Goal: Task Accomplishment & Management: Use online tool/utility

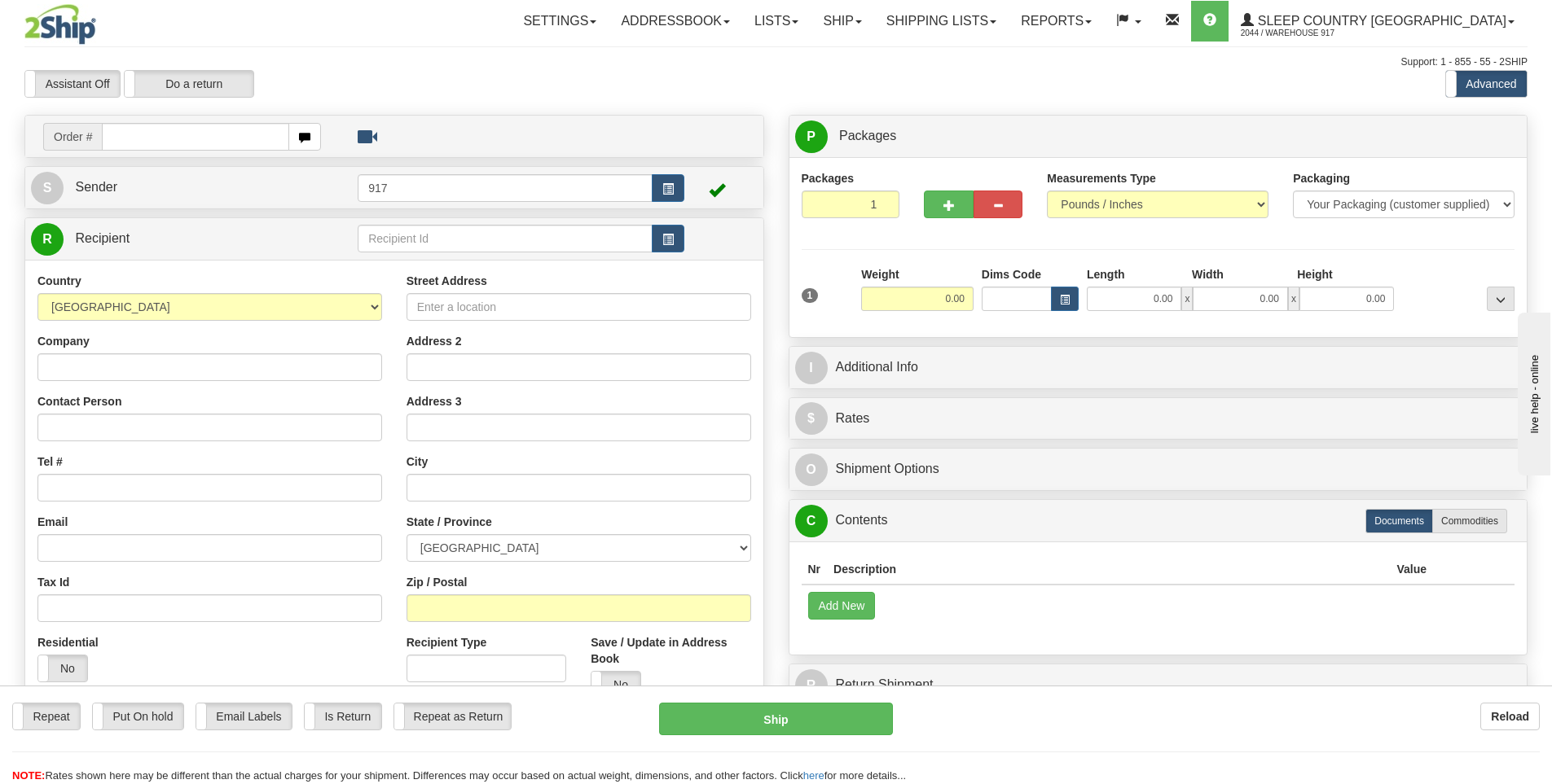
click at [224, 146] on input "text" at bounding box center [195, 136] width 187 height 28
type input "9000I119746"
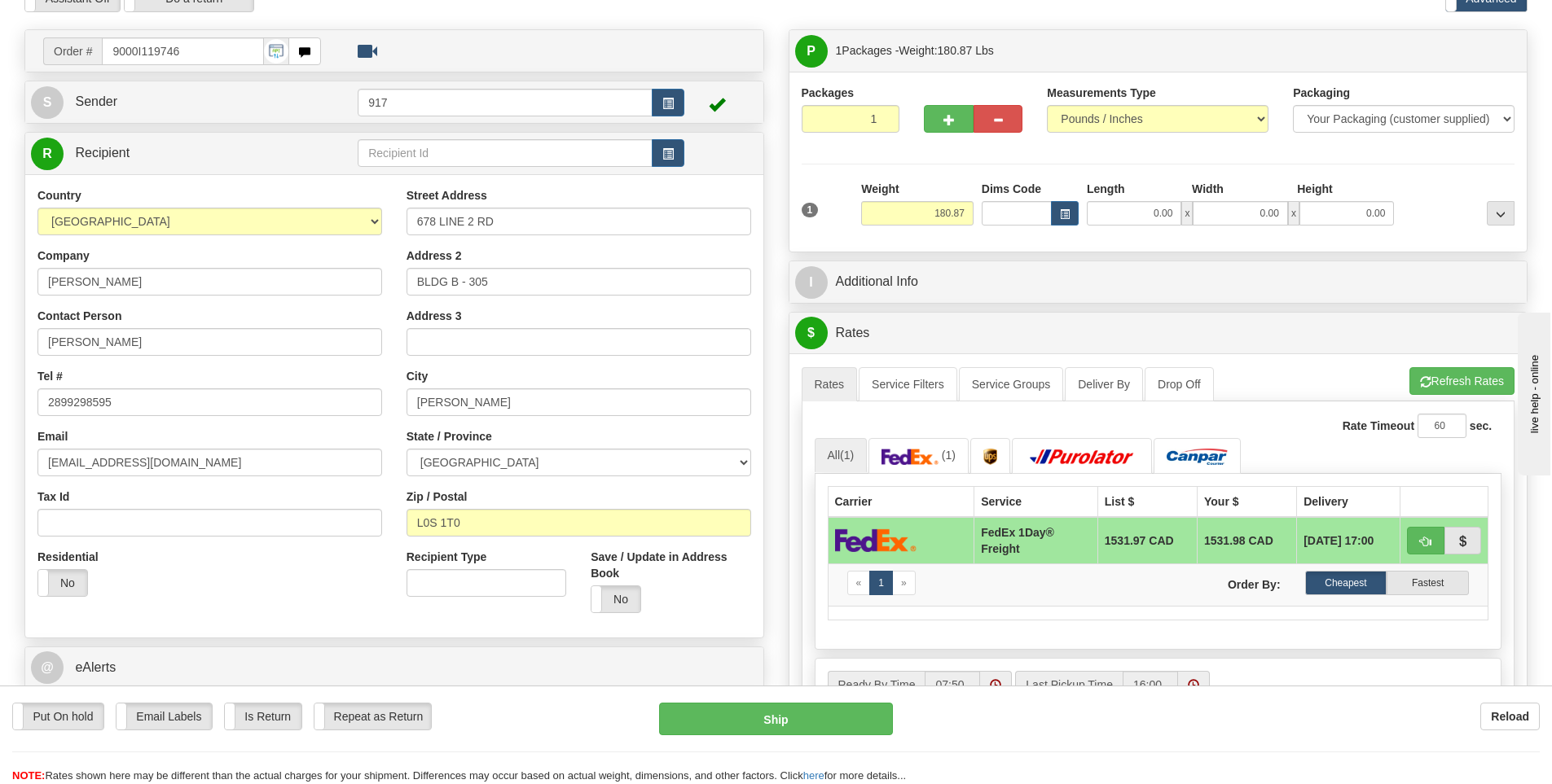
scroll to position [81, 0]
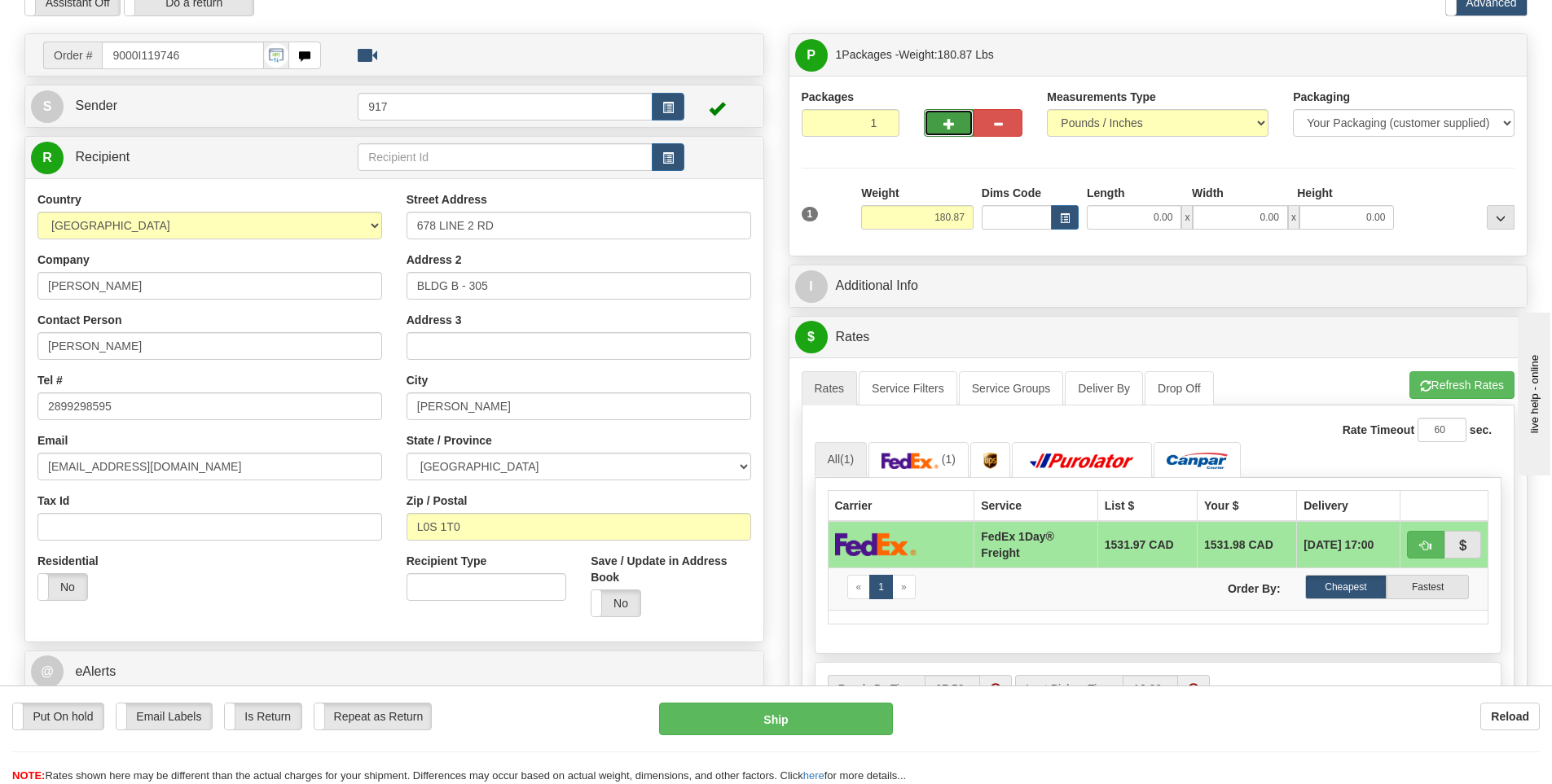
click at [941, 123] on button "button" at bounding box center [949, 123] width 49 height 28
type input "2"
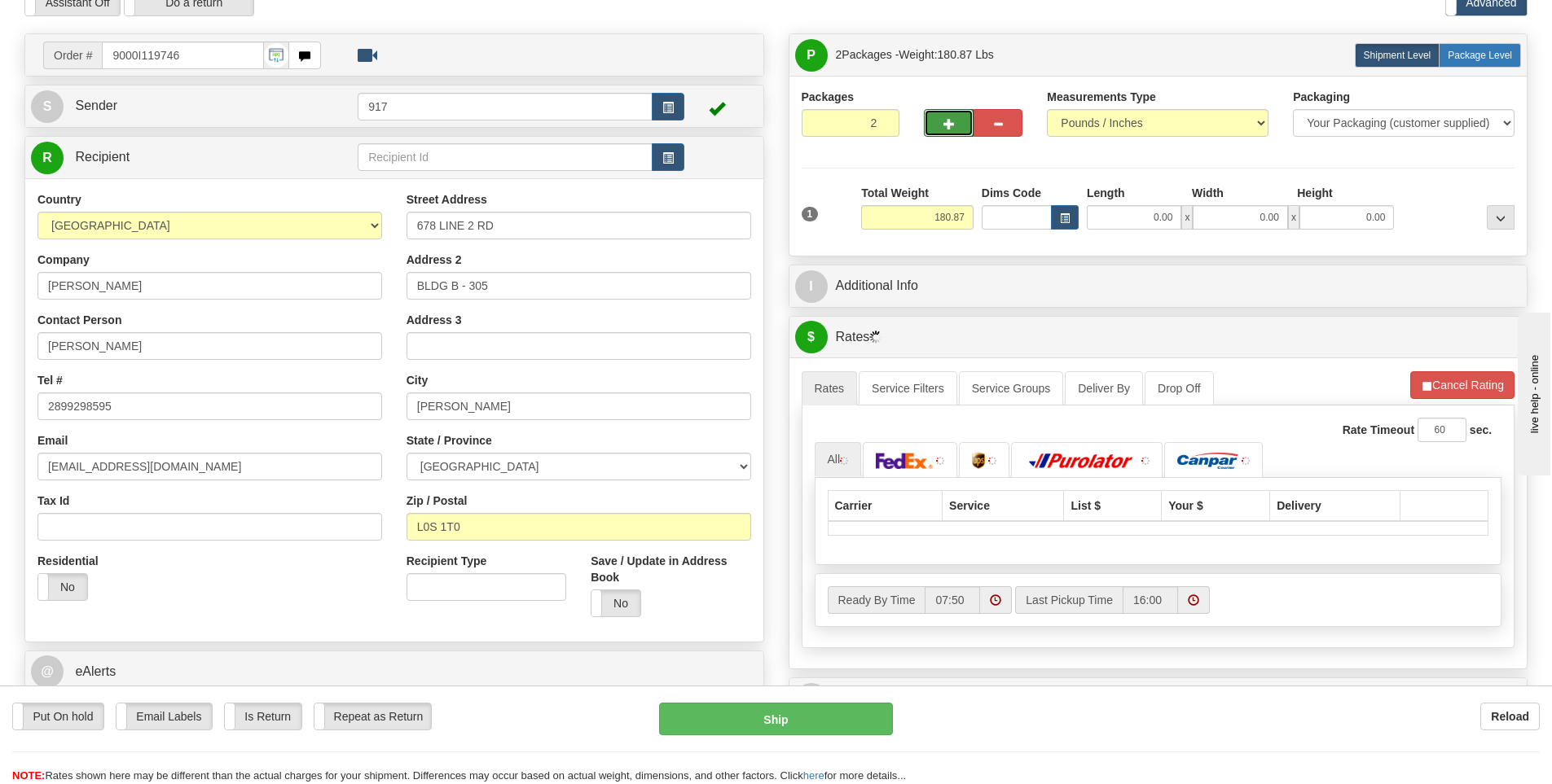
click at [1452, 56] on span "Package Level" at bounding box center [1480, 55] width 64 height 11
radio input "true"
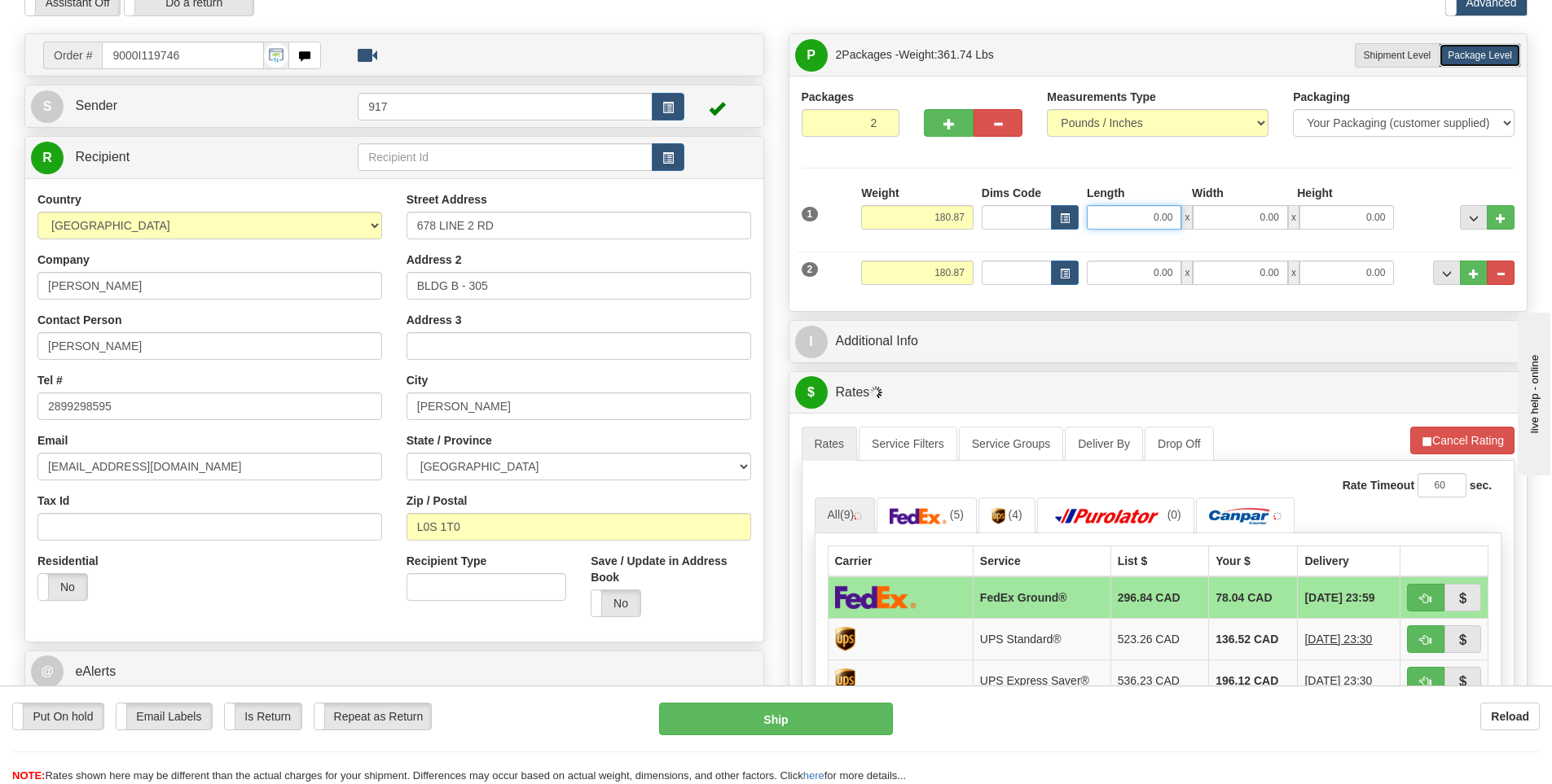
click at [1142, 221] on input "0.00" at bounding box center [1134, 217] width 95 height 25
type input "40.00"
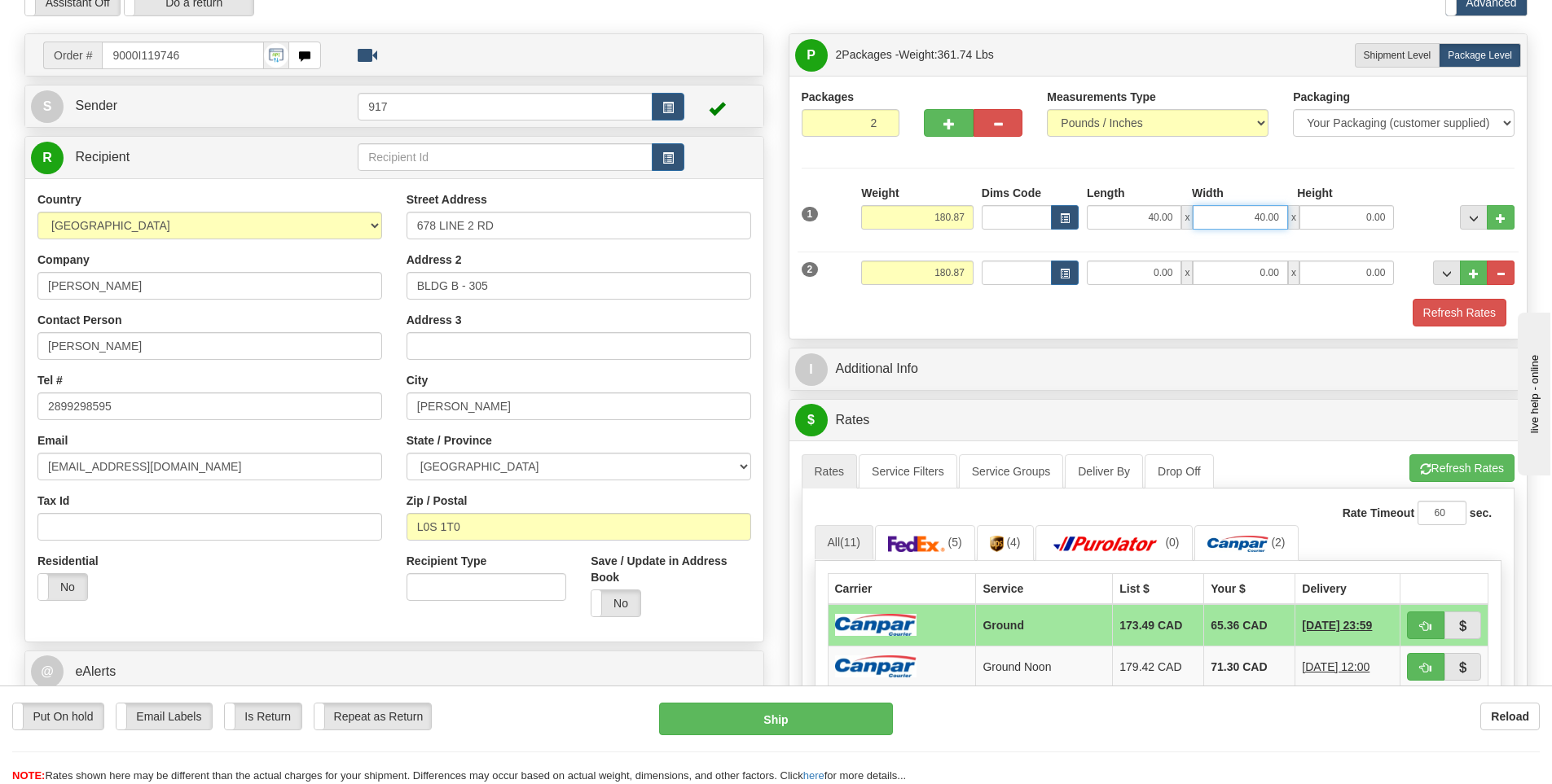
drag, startPoint x: 1240, startPoint y: 213, endPoint x: 1389, endPoint y: 228, distance: 149.8
click at [1389, 228] on div "40.00 x 40.00 x 0.00" at bounding box center [1240, 217] width 308 height 25
type input "13.00"
click at [1157, 259] on div "2 Weight 180.87 Dims Code Length Width 0.00" at bounding box center [1159, 271] width 722 height 54
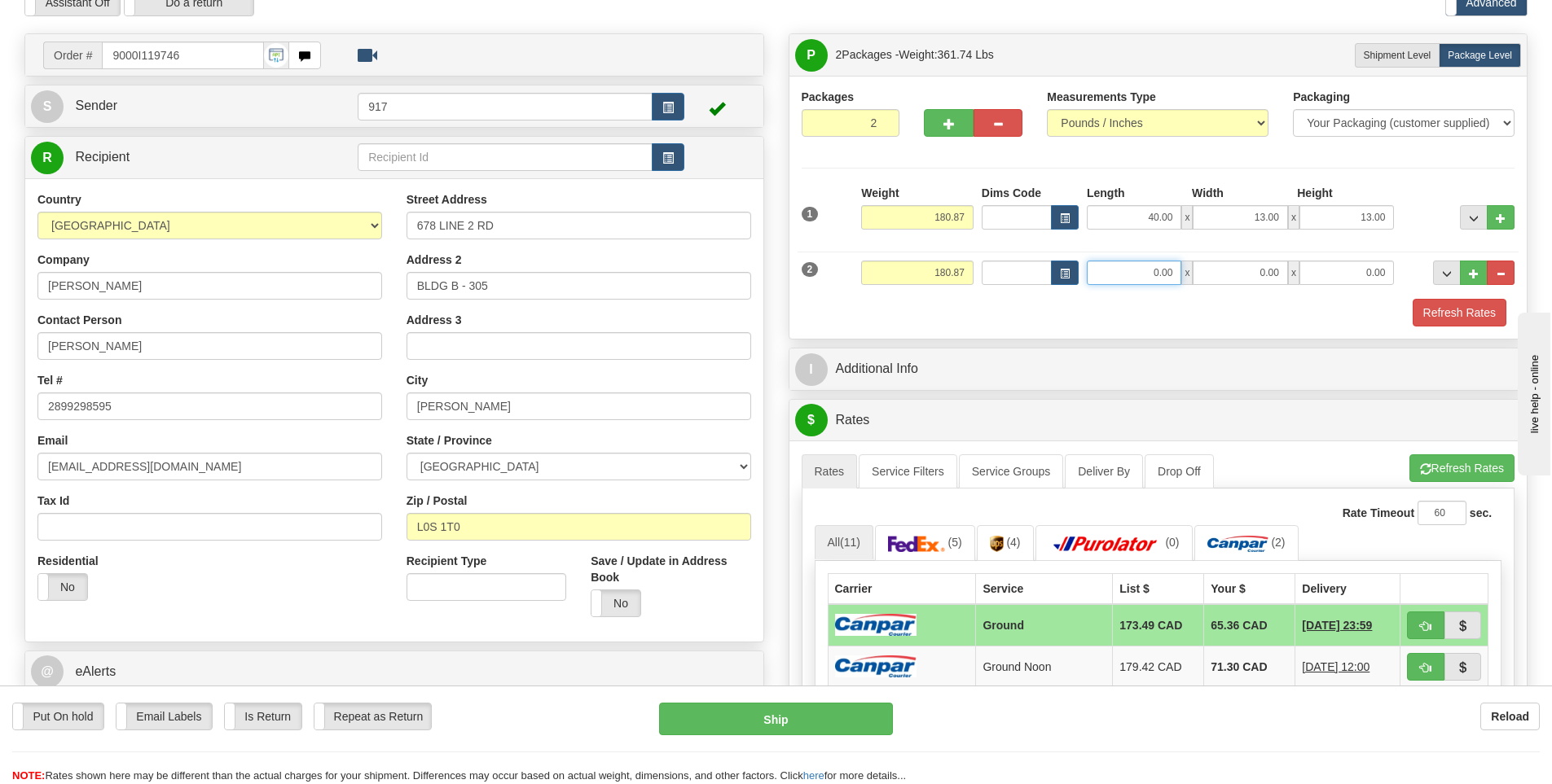
drag, startPoint x: 1140, startPoint y: 276, endPoint x: 1294, endPoint y: 279, distance: 154.0
click at [1294, 279] on div "0.00 x 0.00 x 0.00" at bounding box center [1240, 273] width 308 height 25
type input "40.00"
type input "30.00"
type input "6.00"
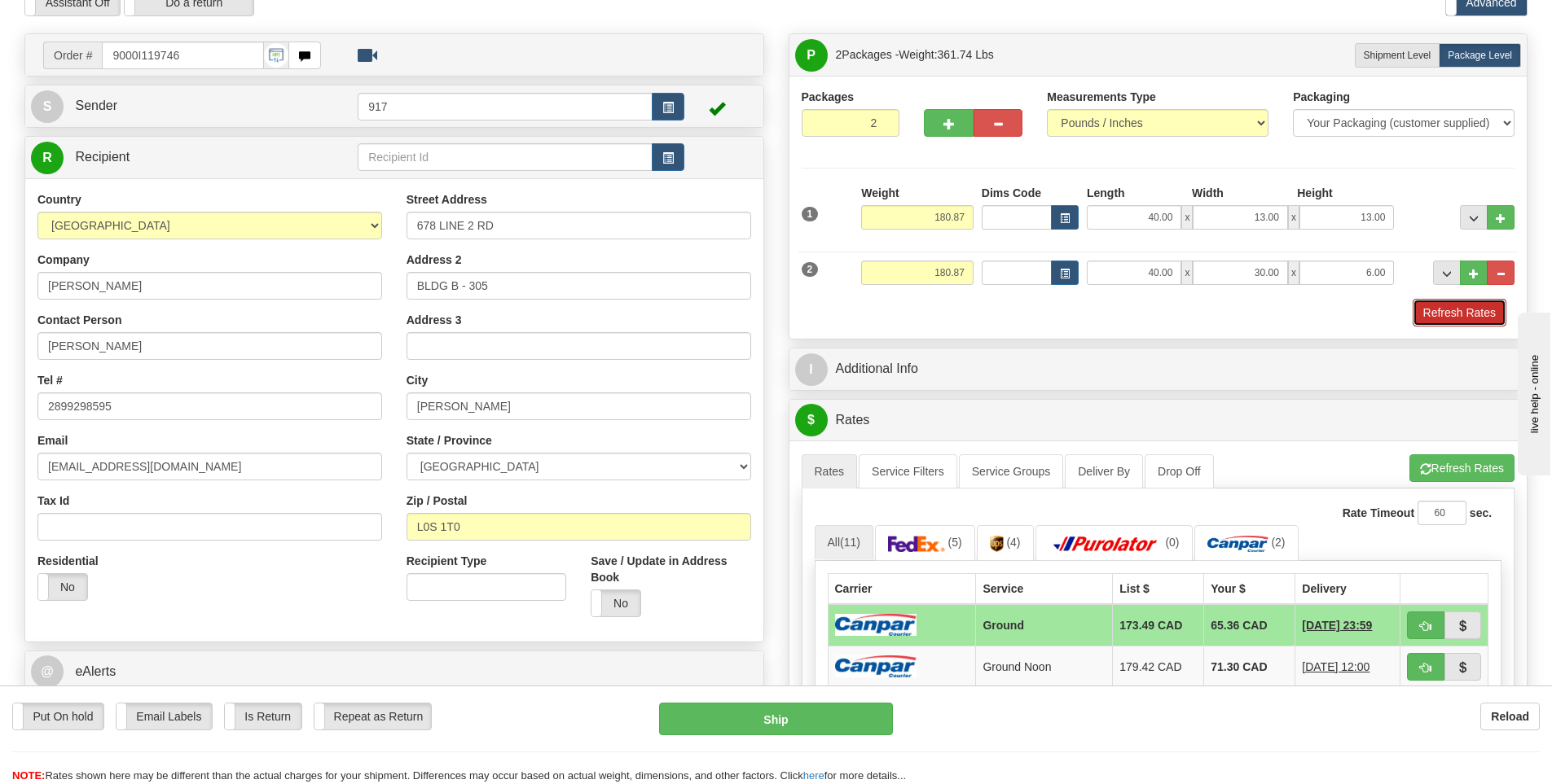
click at [1470, 326] on button "Refresh Rates" at bounding box center [1460, 312] width 94 height 28
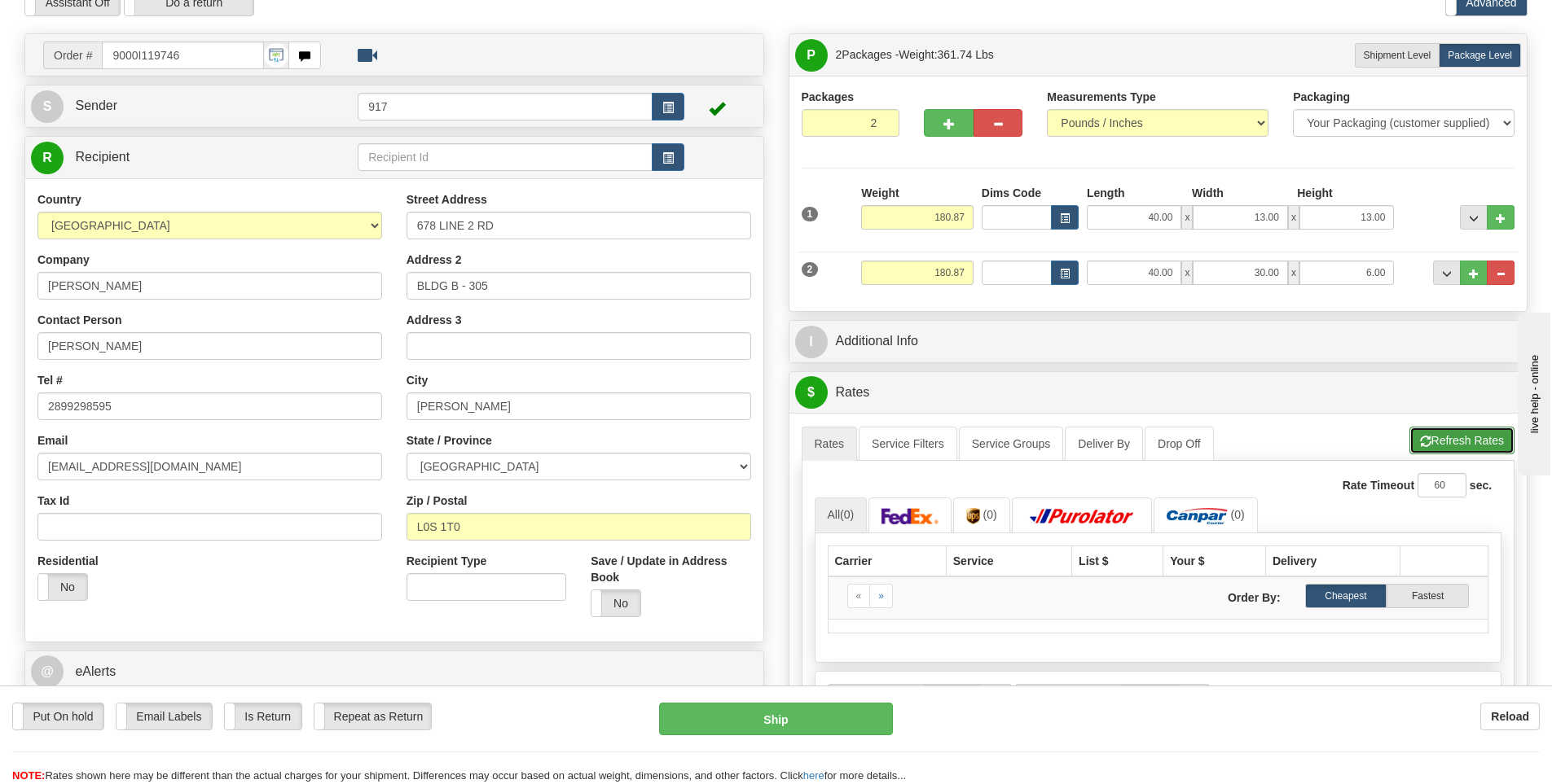
click at [1446, 437] on button "Refresh Rates" at bounding box center [1462, 440] width 105 height 28
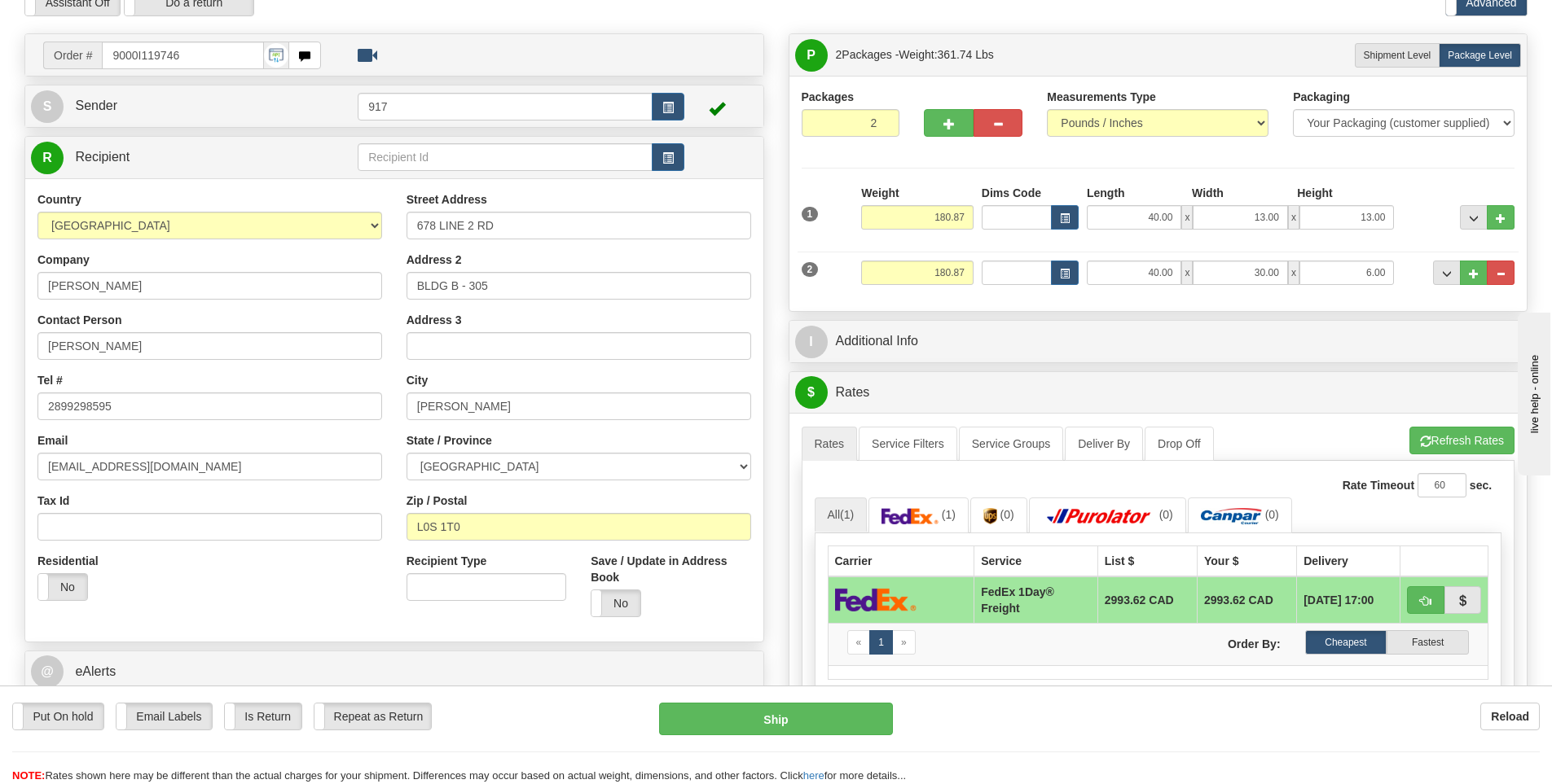
scroll to position [0, 0]
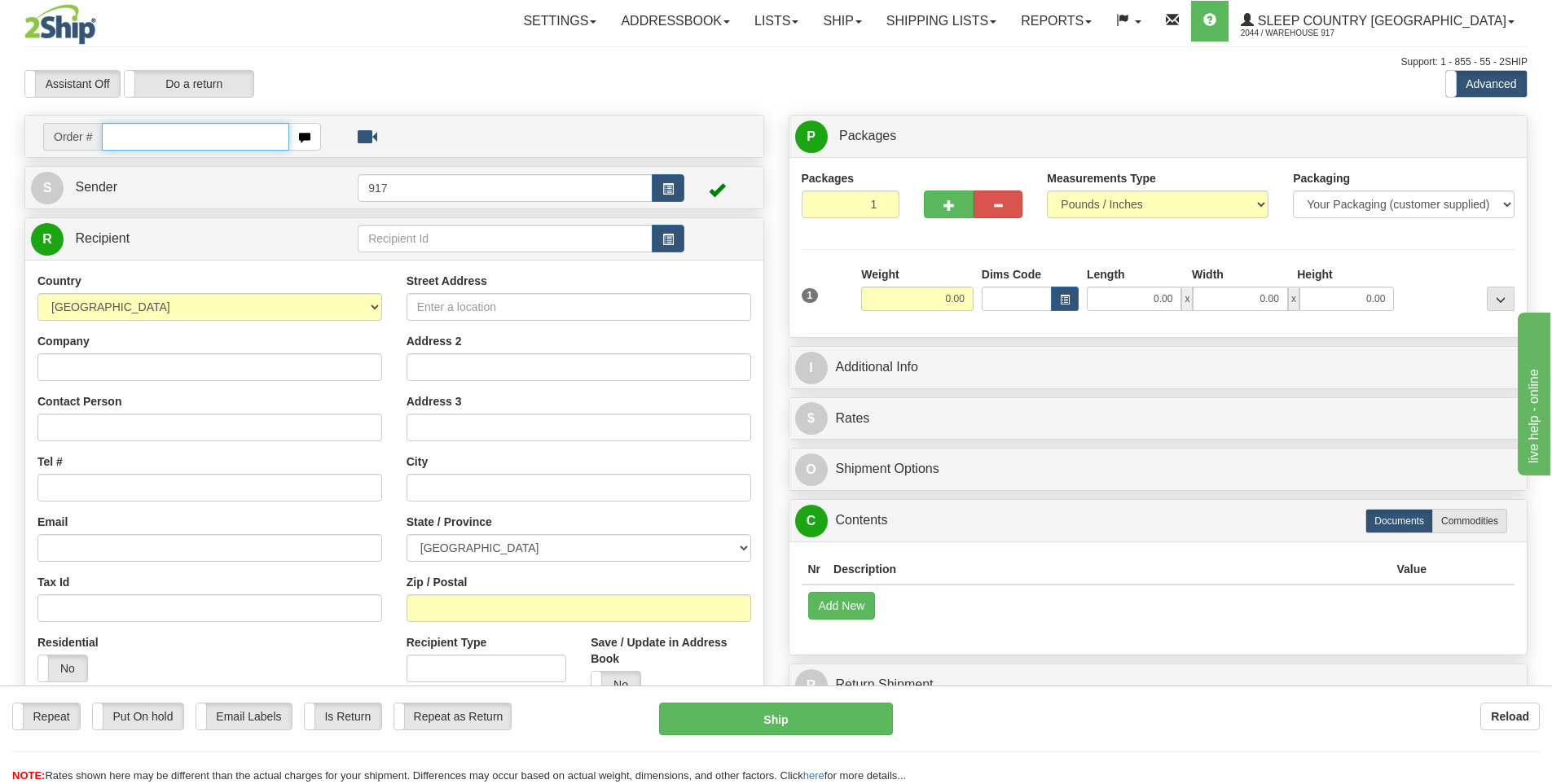
click at [155, 129] on input "text" at bounding box center [195, 136] width 187 height 28
paste input "9000I119746"
type input "9000I119746"
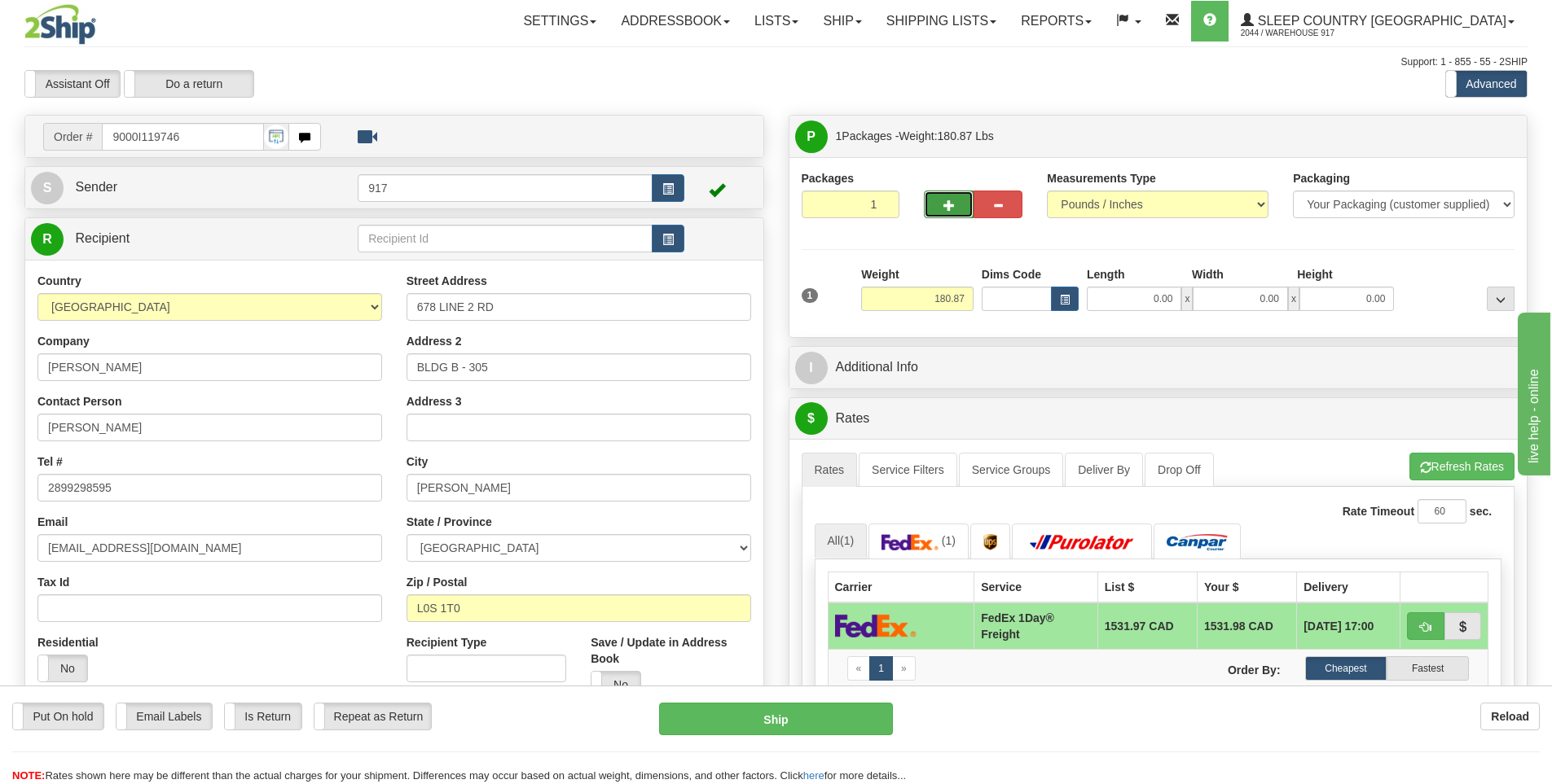
click at [939, 199] on button "button" at bounding box center [949, 204] width 49 height 28
type input "2"
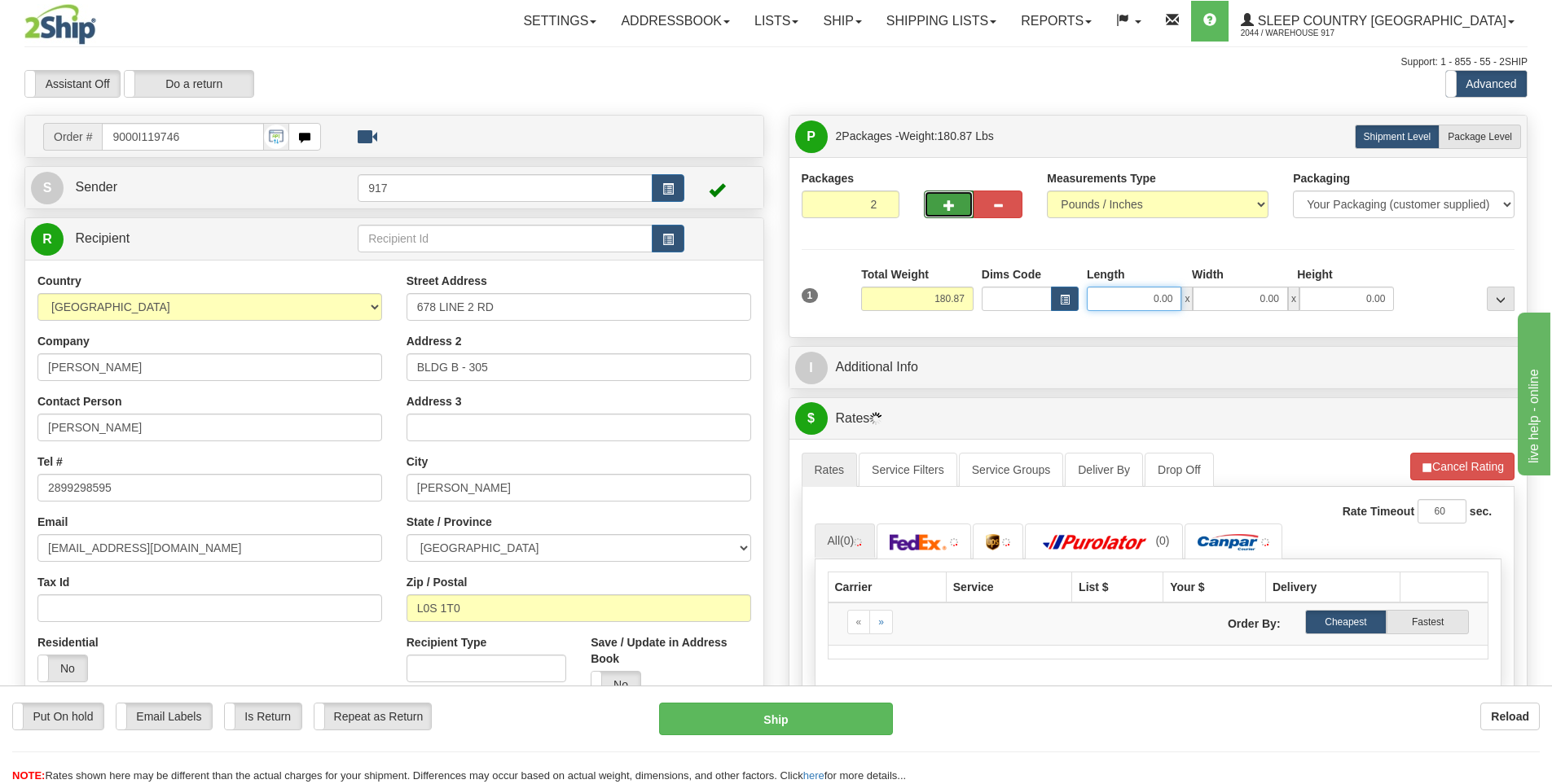
click at [1154, 302] on input "0.00" at bounding box center [1134, 299] width 95 height 25
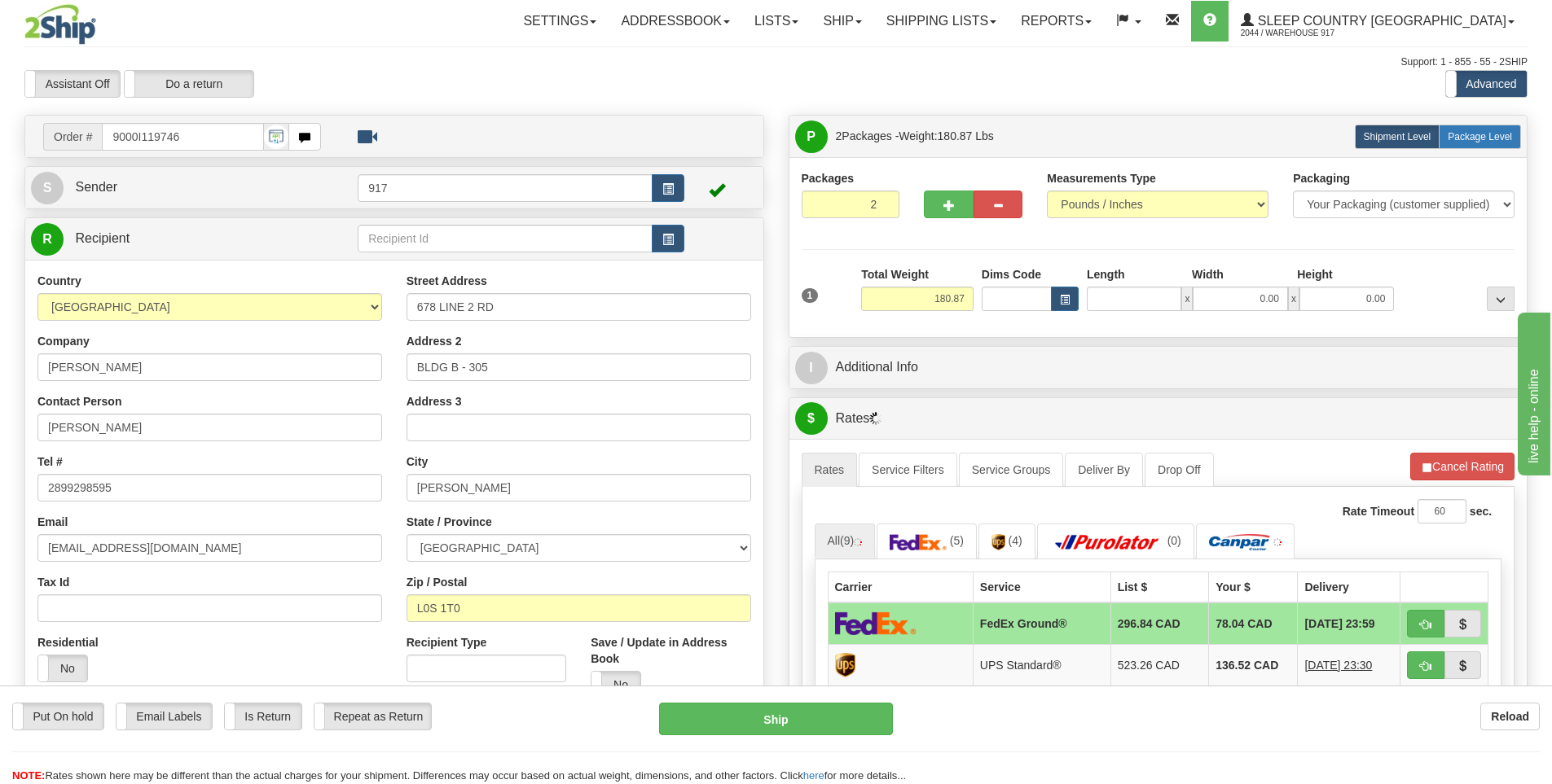
type input "0.00"
click at [1484, 146] on label "Package Level Pack.." at bounding box center [1480, 136] width 82 height 25
radio input "true"
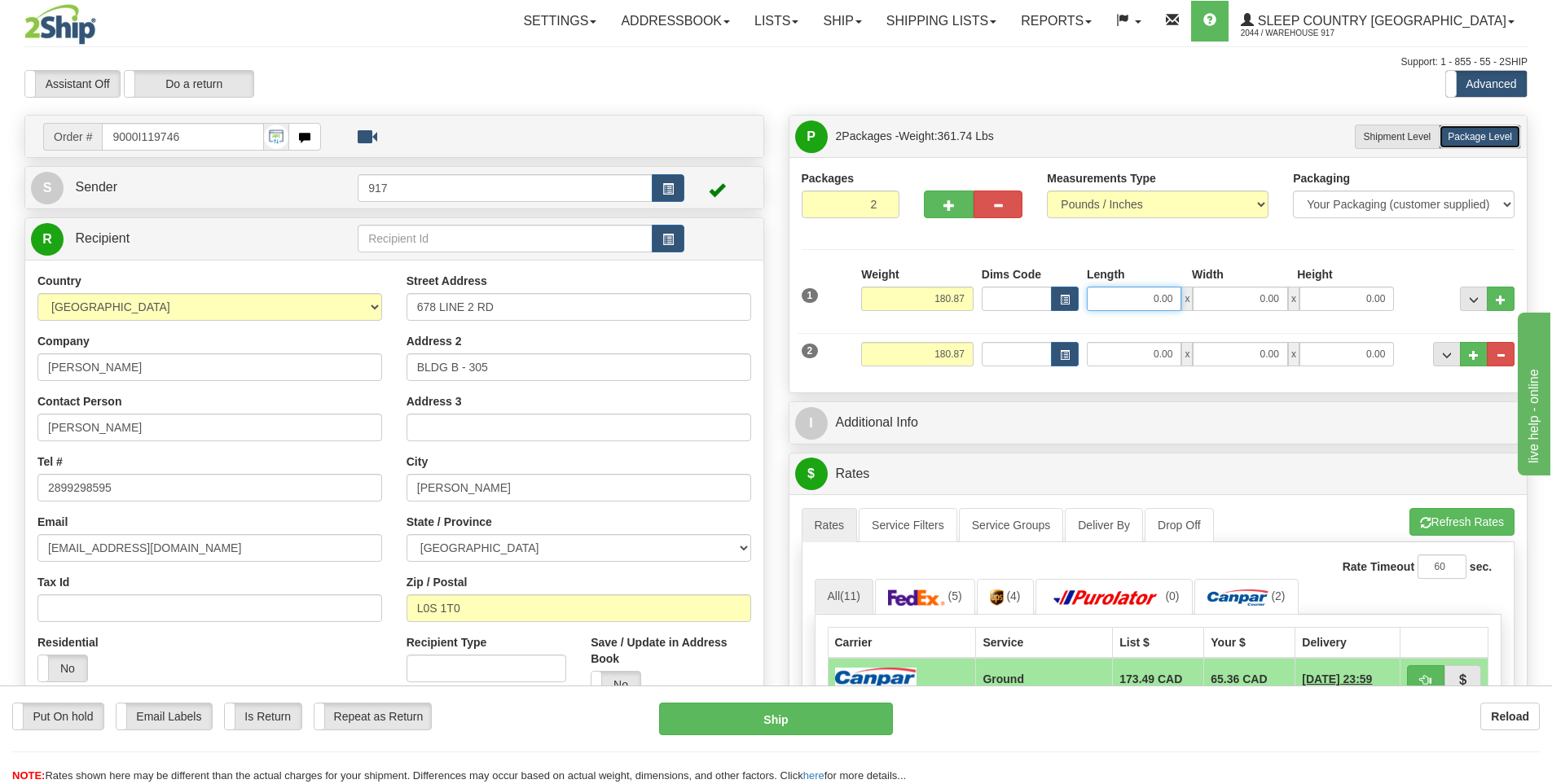
click at [1146, 301] on input "0.00" at bounding box center [1134, 299] width 95 height 25
type input "40.00"
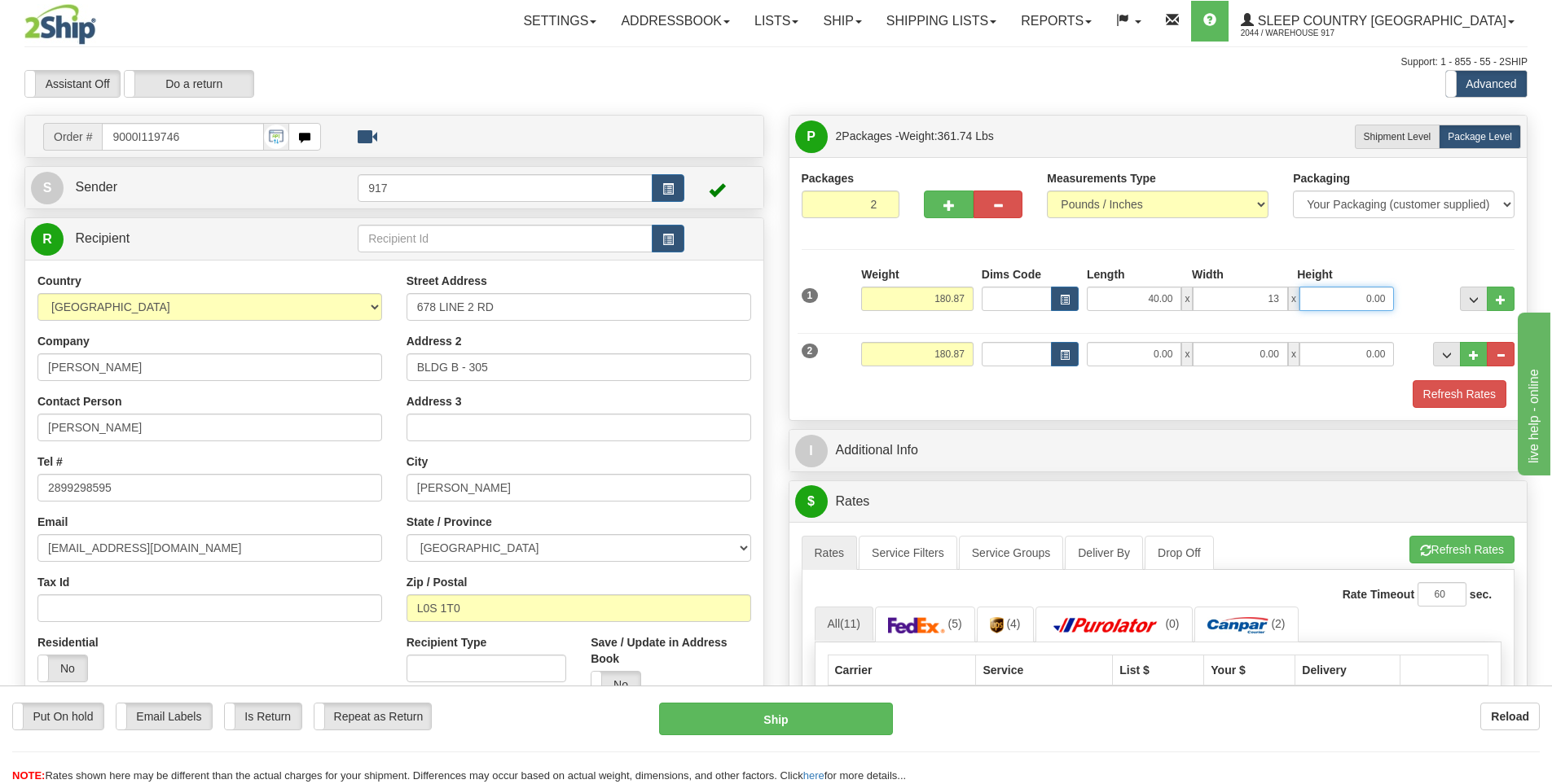
type input "13.00"
type input "13"
type input "13.00"
drag, startPoint x: 1128, startPoint y: 339, endPoint x: 1148, endPoint y: 345, distance: 20.9
click at [1148, 342] on div "2 Weight 180.87 Dims Code Length Width 0.00" at bounding box center [1159, 352] width 722 height 54
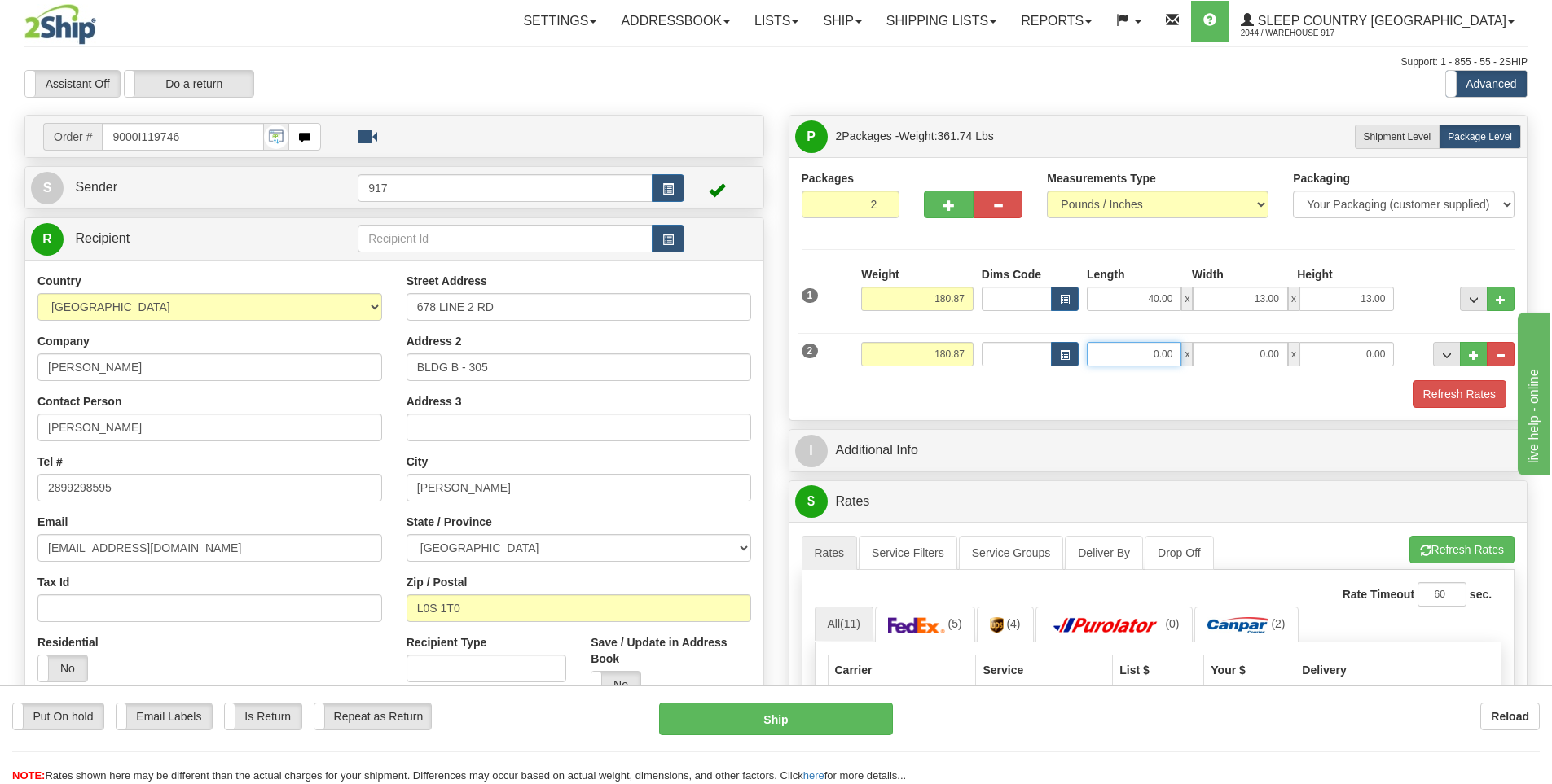
drag, startPoint x: 1146, startPoint y: 352, endPoint x: 1260, endPoint y: 355, distance: 114.0
click at [1260, 355] on div "0.00 x 0.00 x 0.00" at bounding box center [1240, 354] width 308 height 25
type input "40.00"
type input "30.00"
type input "8.00"
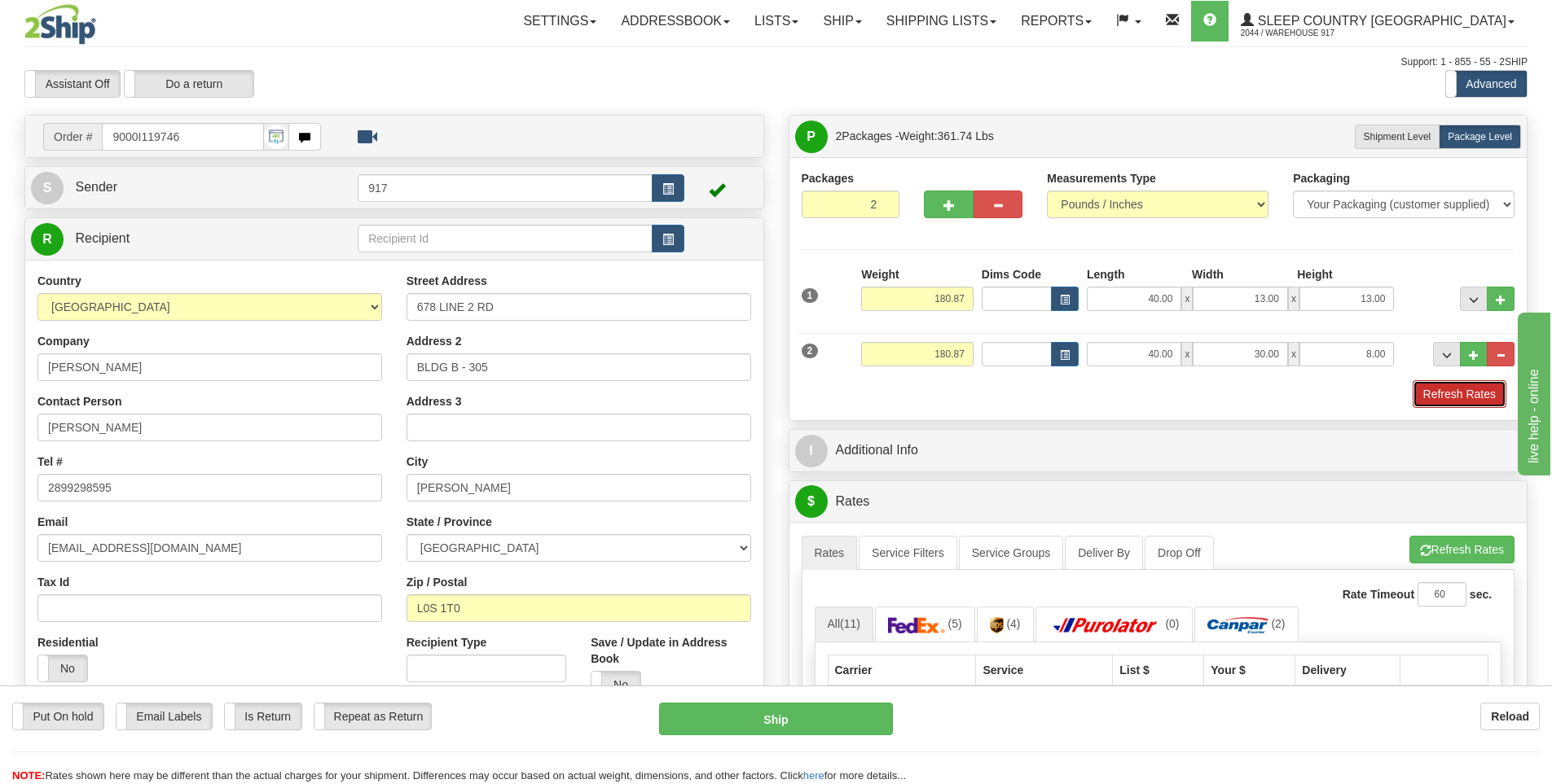
click at [1467, 402] on button "Refresh Rates" at bounding box center [1460, 394] width 94 height 28
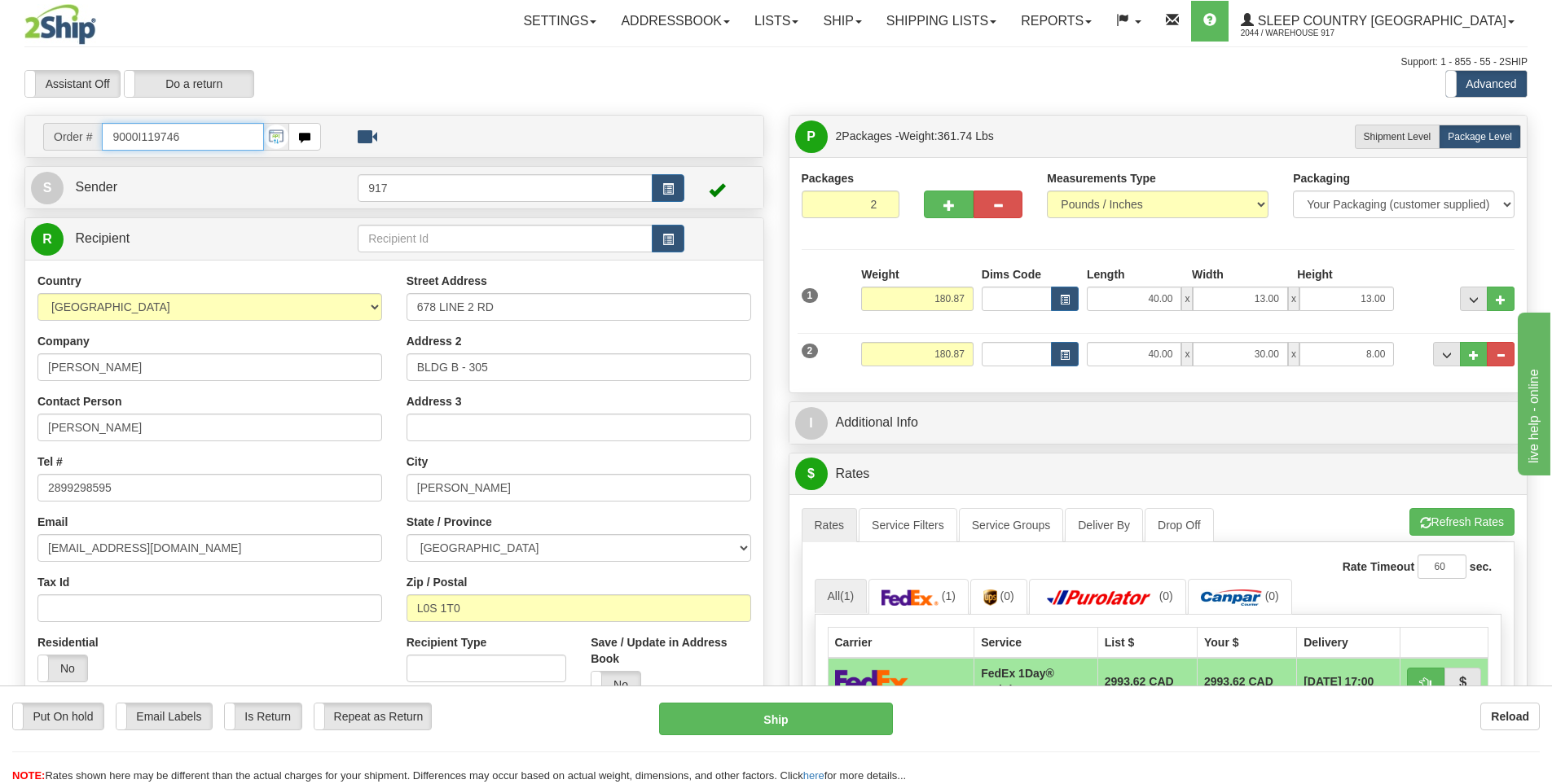
drag, startPoint x: 187, startPoint y: 135, endPoint x: 54, endPoint y: 119, distance: 134.0
click at [54, 119] on td "Order # 9000I119746" at bounding box center [395, 135] width 727 height 33
paste input "17I117795"
type input "9017I117795"
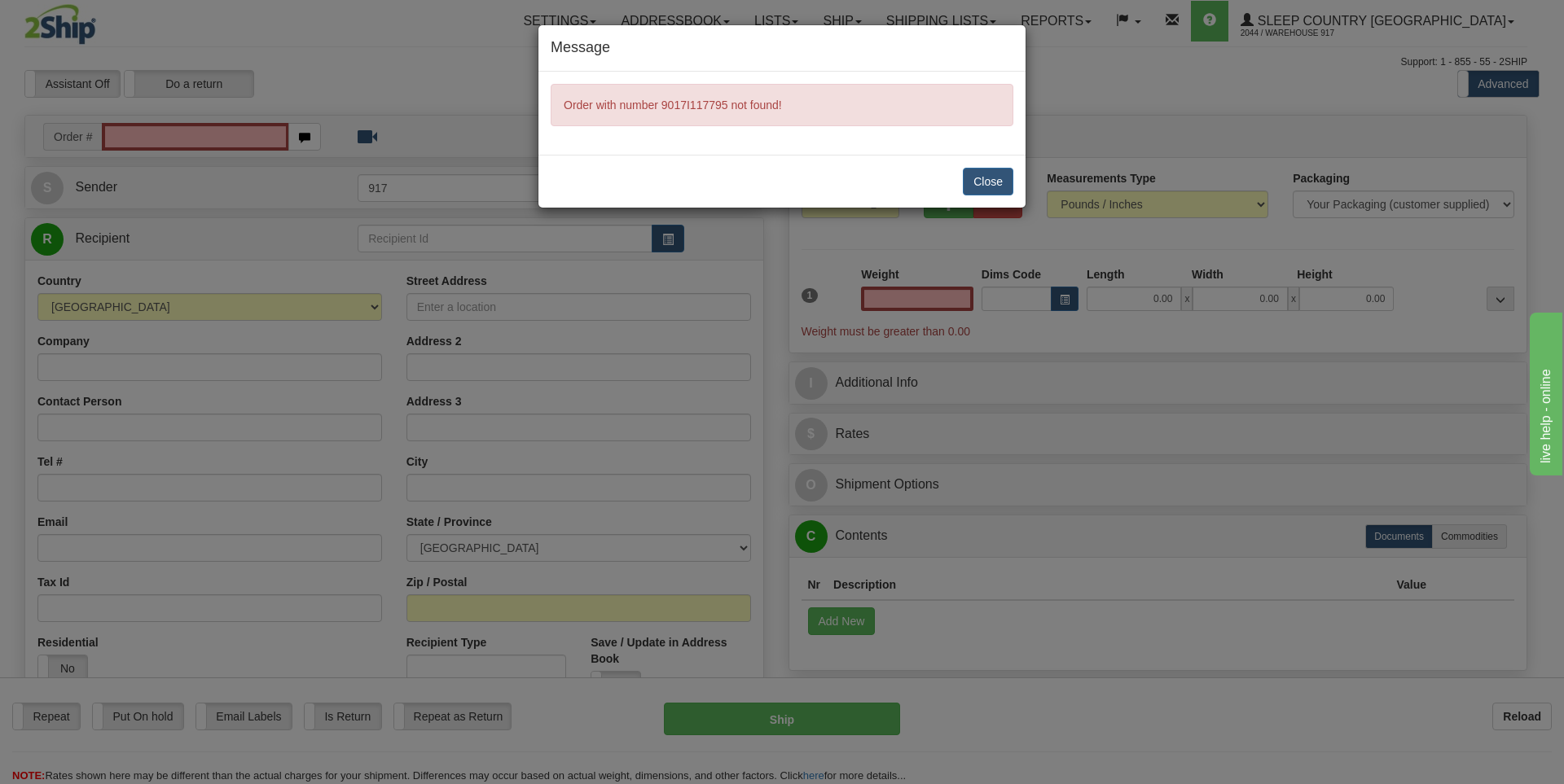
type input "0.00"
click at [986, 178] on button "Close" at bounding box center [988, 181] width 51 height 28
